Goal: Information Seeking & Learning: Get advice/opinions

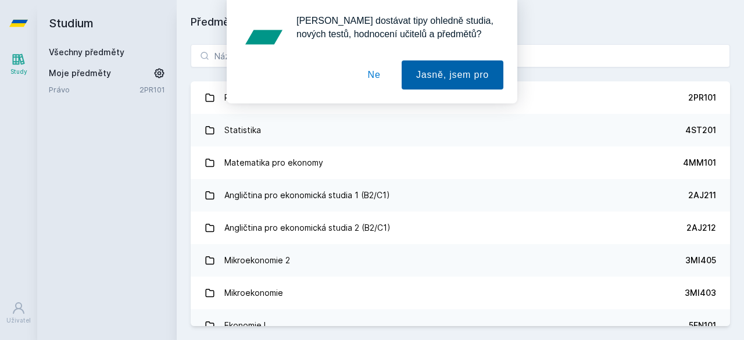
click at [437, 73] on button "Jasně, jsem pro" at bounding box center [453, 74] width 102 height 29
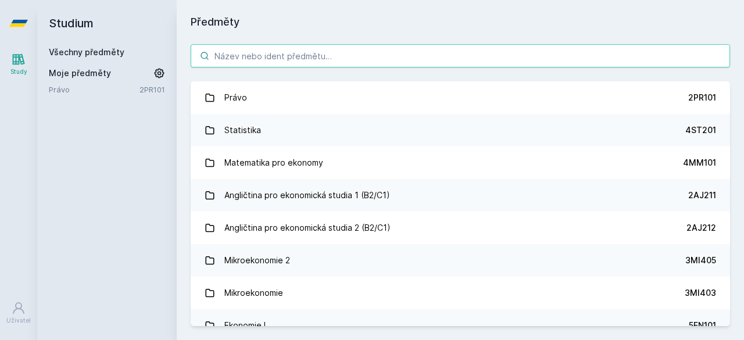
click at [277, 56] on input "search" at bounding box center [461, 55] width 540 height 23
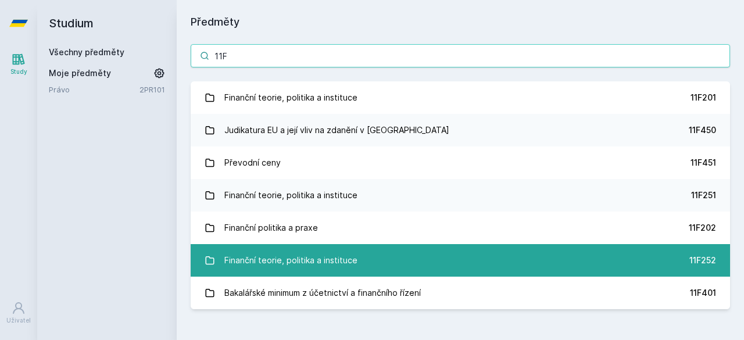
type input "11F"
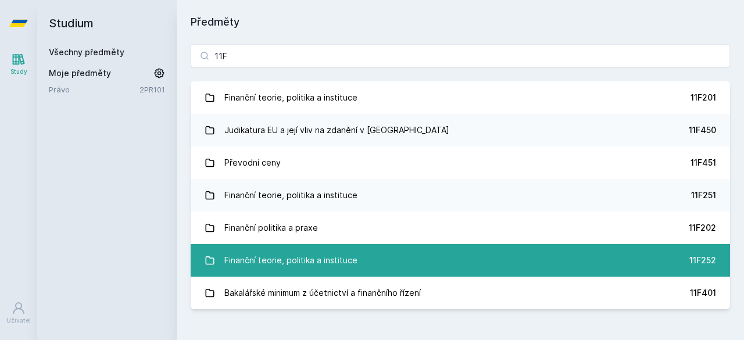
click at [391, 265] on link "Finanční teorie, politika a instituce 11F252" at bounding box center [461, 260] width 540 height 33
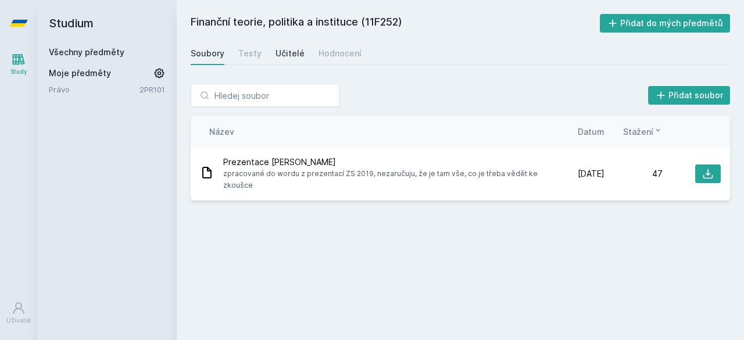
click at [288, 51] on div "Učitelé" at bounding box center [290, 54] width 29 height 12
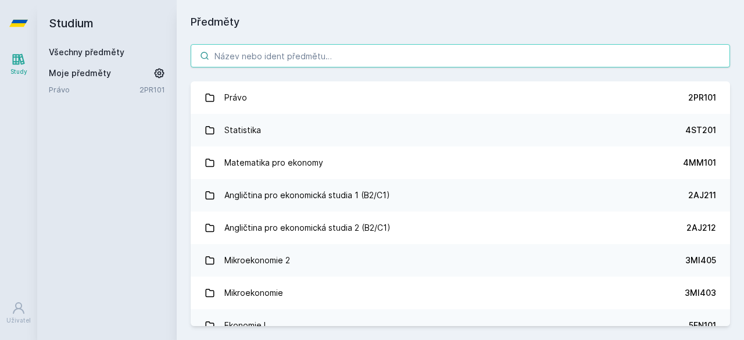
click at [274, 66] on input "search" at bounding box center [461, 55] width 540 height 23
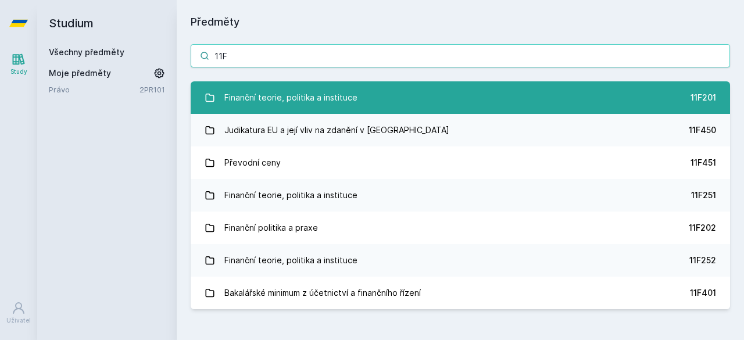
type input "11F"
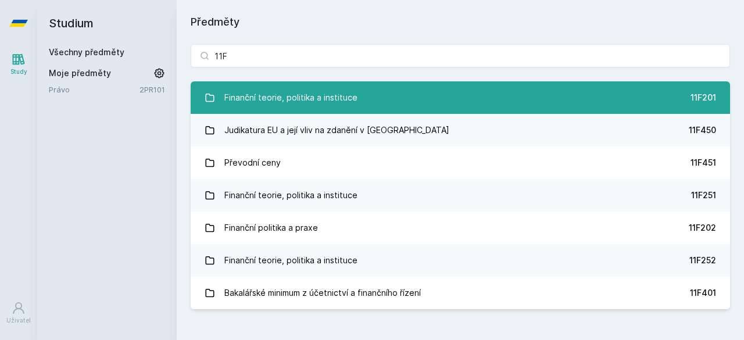
click at [301, 96] on div "Finanční teorie, politika a instituce" at bounding box center [290, 97] width 133 height 23
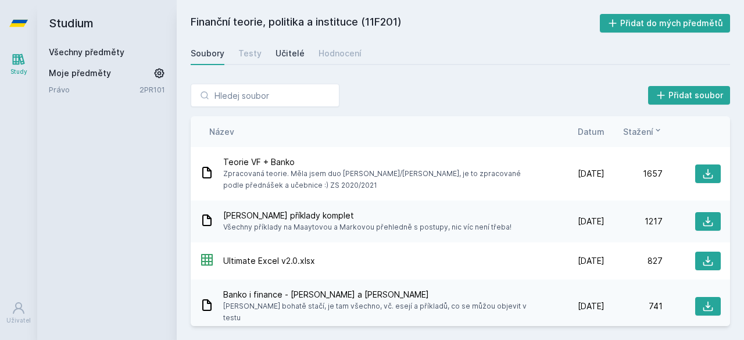
click at [295, 61] on link "Učitelé" at bounding box center [290, 53] width 29 height 23
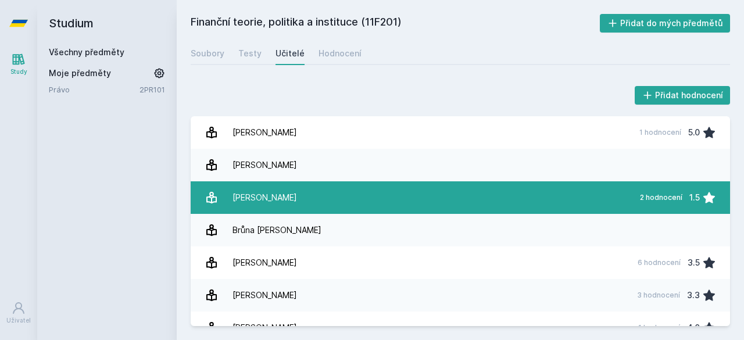
click at [330, 202] on link "[PERSON_NAME] 2 hodnocení 1.5" at bounding box center [461, 197] width 540 height 33
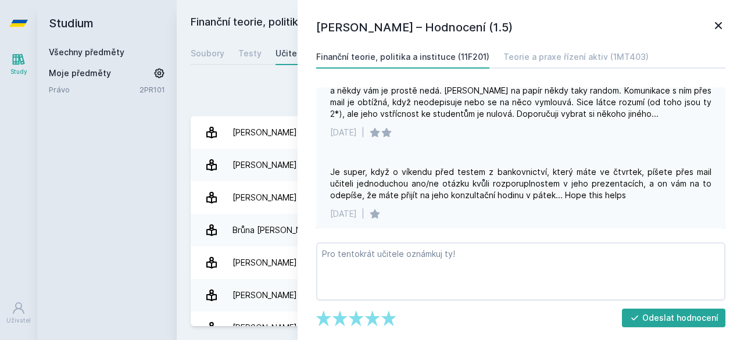
scroll to position [33, 0]
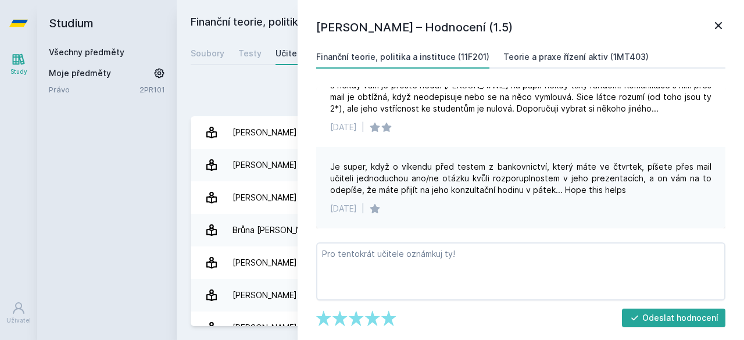
click at [625, 48] on link "Teorie a praxe řízení aktiv (1MT403)" at bounding box center [576, 56] width 145 height 23
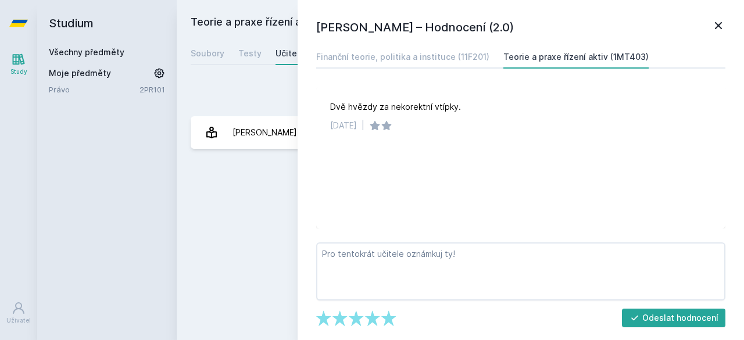
click at [718, 24] on icon at bounding box center [718, 25] width 7 height 7
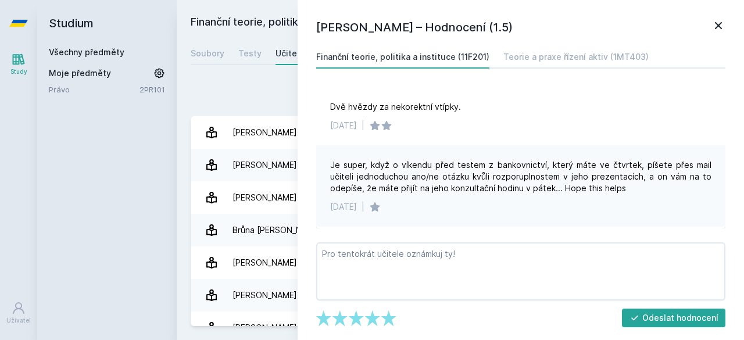
click at [238, 87] on div "Přidat hodnocení" at bounding box center [461, 95] width 540 height 23
click at [720, 27] on icon at bounding box center [718, 25] width 7 height 7
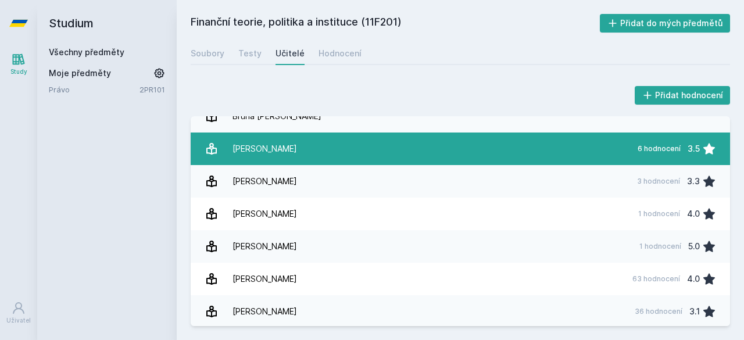
scroll to position [127, 0]
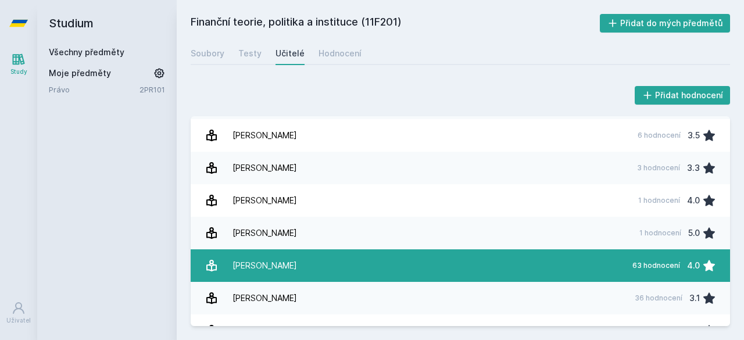
click at [472, 261] on link "M[PERSON_NAME] 63 hodnocení 4.0" at bounding box center [461, 265] width 540 height 33
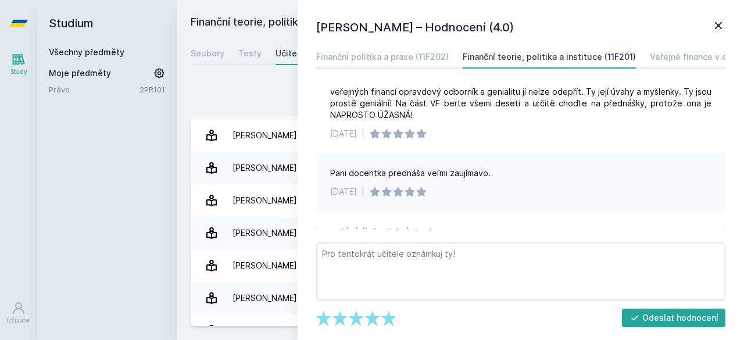
scroll to position [151, 0]
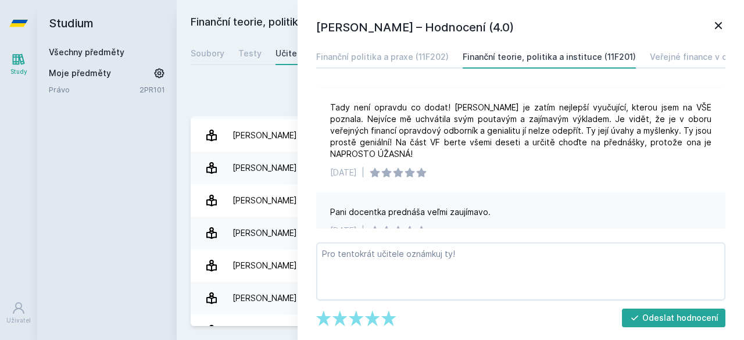
click at [721, 26] on icon at bounding box center [719, 26] width 14 height 14
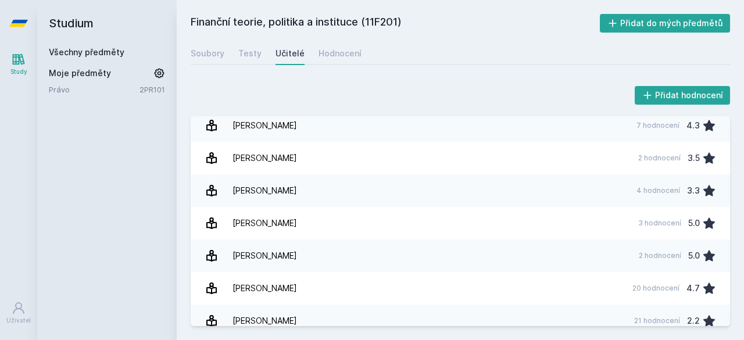
scroll to position [441, 0]
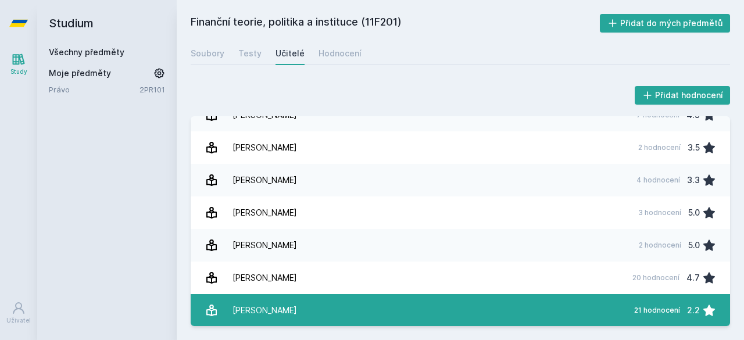
click at [481, 306] on link "[PERSON_NAME] 21 hodnocení 2.2" at bounding box center [461, 310] width 540 height 33
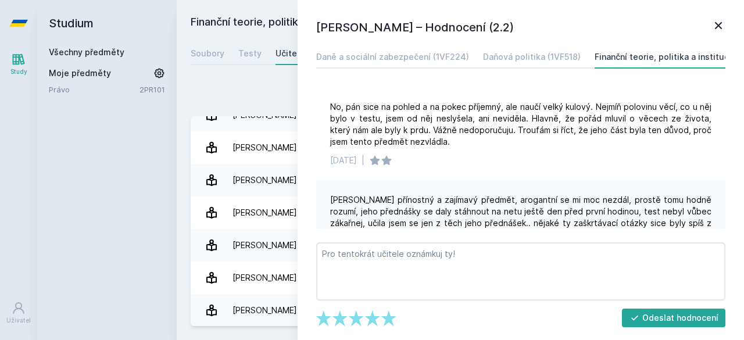
click at [725, 28] on icon at bounding box center [719, 26] width 14 height 14
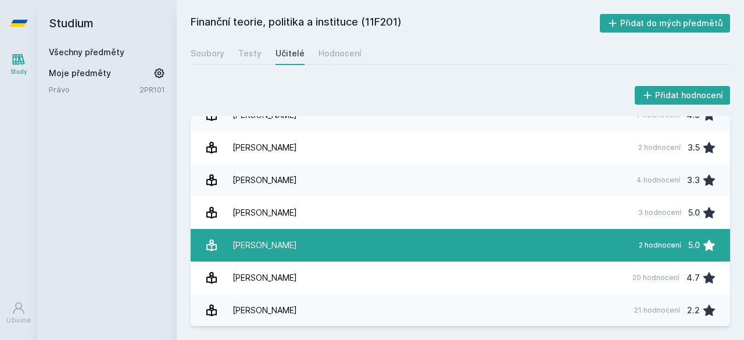
click at [437, 243] on link "[PERSON_NAME] 2 hodnocení 5.0" at bounding box center [461, 245] width 540 height 33
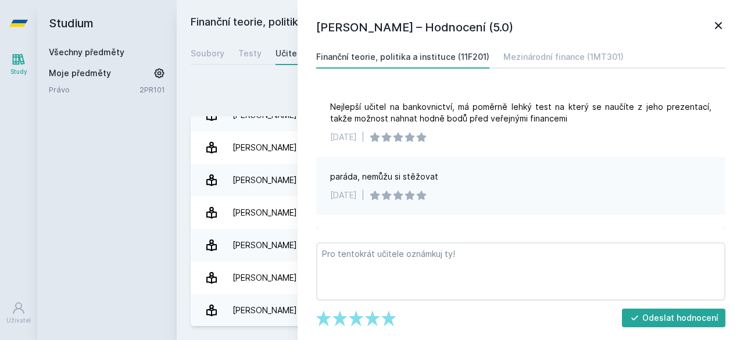
click at [719, 24] on icon at bounding box center [719, 26] width 14 height 14
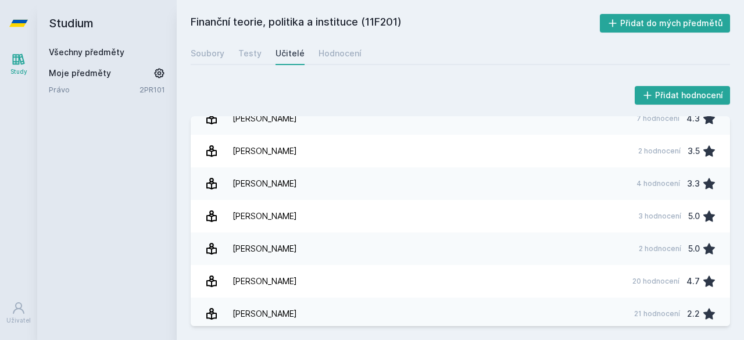
scroll to position [441, 0]
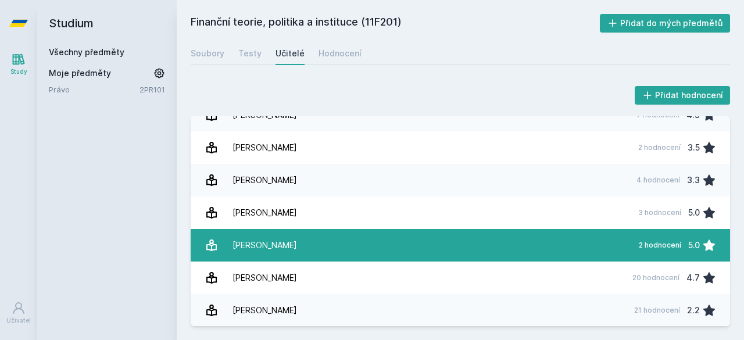
click at [323, 246] on link "[PERSON_NAME] 2 hodnocení 5.0" at bounding box center [461, 245] width 540 height 33
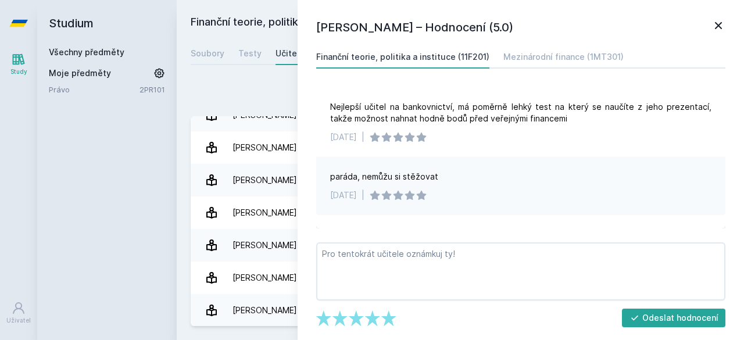
click at [712, 34] on link at bounding box center [719, 27] width 14 height 17
